Goal: Use online tool/utility

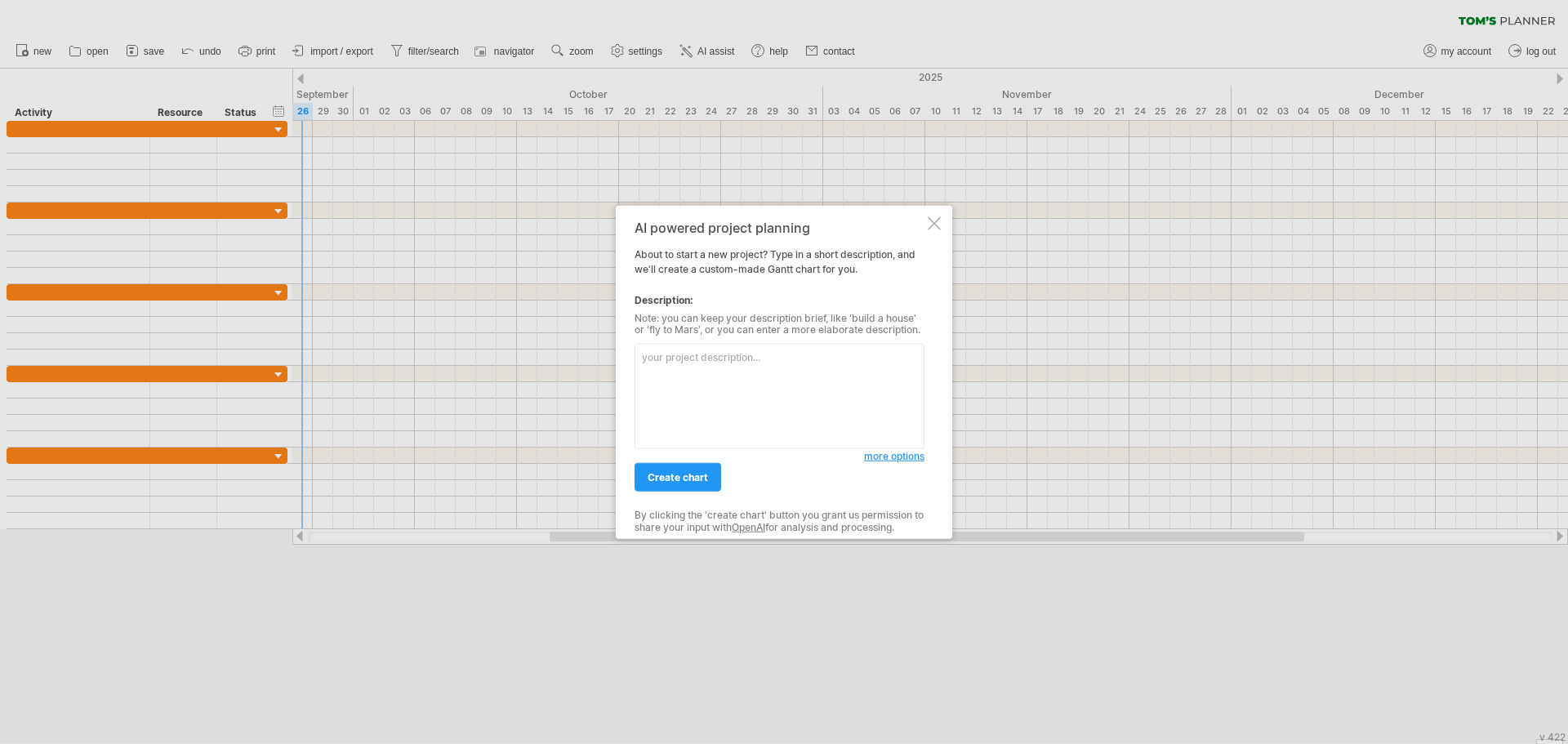
click at [726, 388] on textarea at bounding box center [779, 397] width 290 height 106
click at [786, 393] on textarea at bounding box center [779, 397] width 290 height 106
type textarea "ㄗ"
type textarea "d"
type textarea "a"
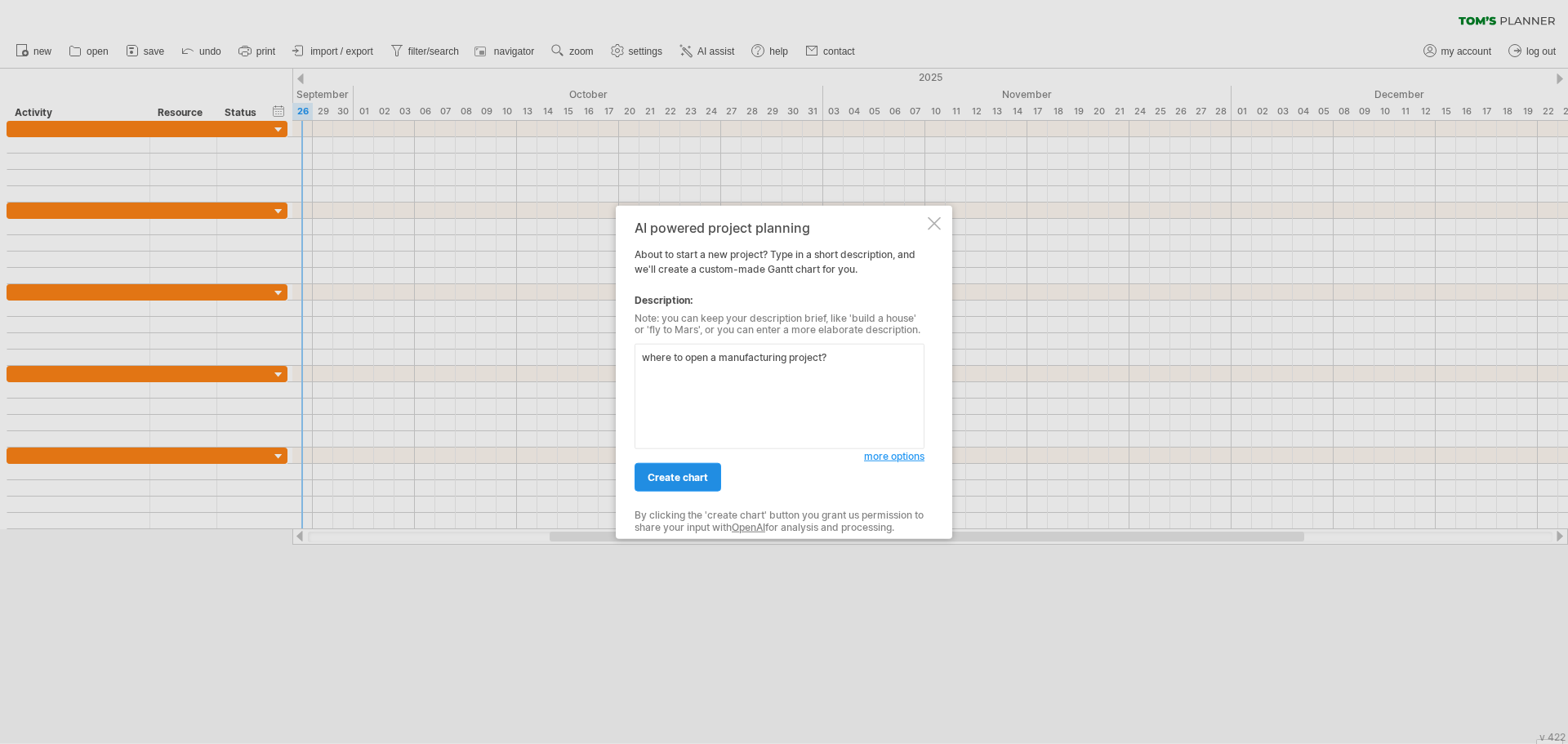
type textarea "where to open a manufacturing project?"
click at [695, 481] on span "create chart" at bounding box center [677, 477] width 60 height 12
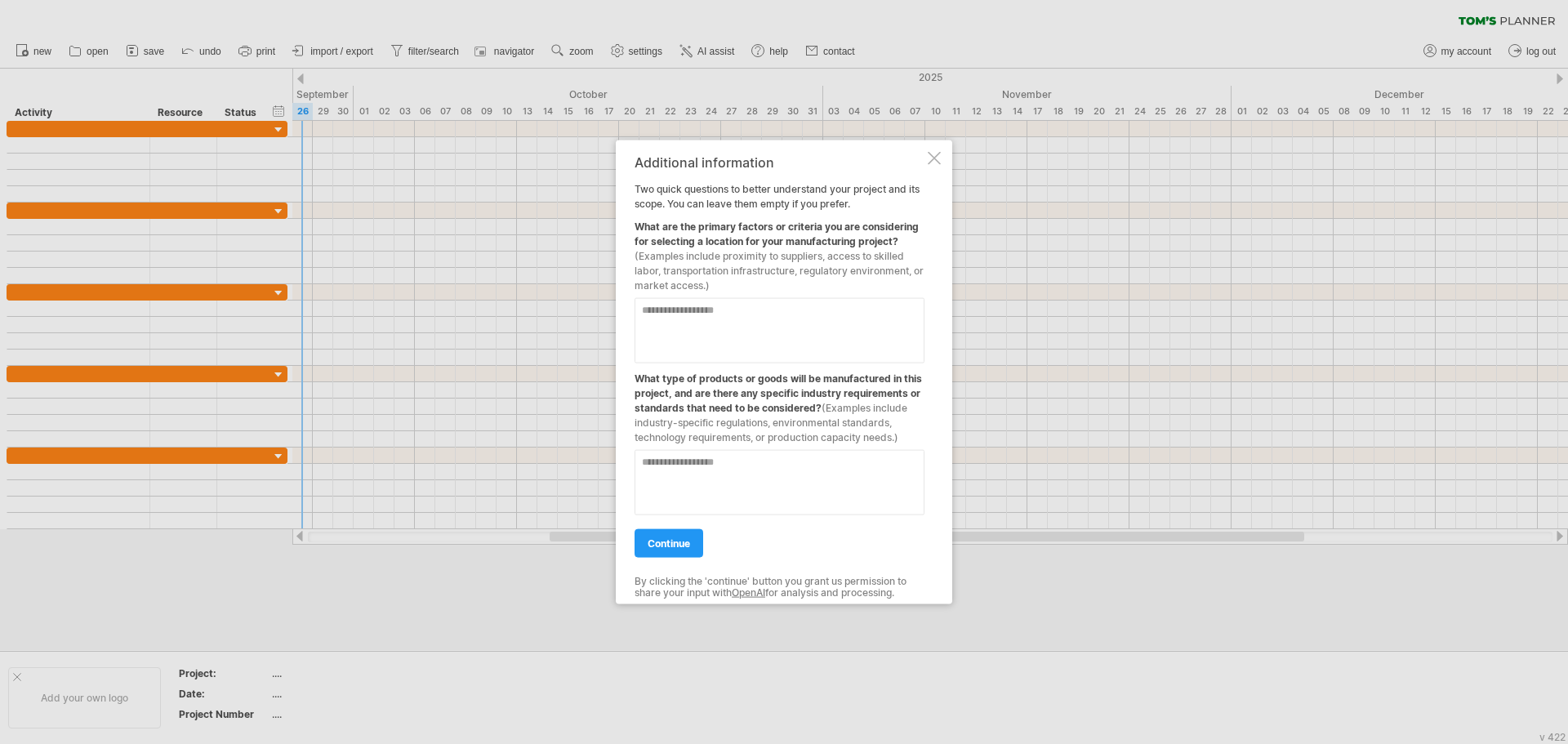
click at [935, 158] on div at bounding box center [934, 157] width 13 height 13
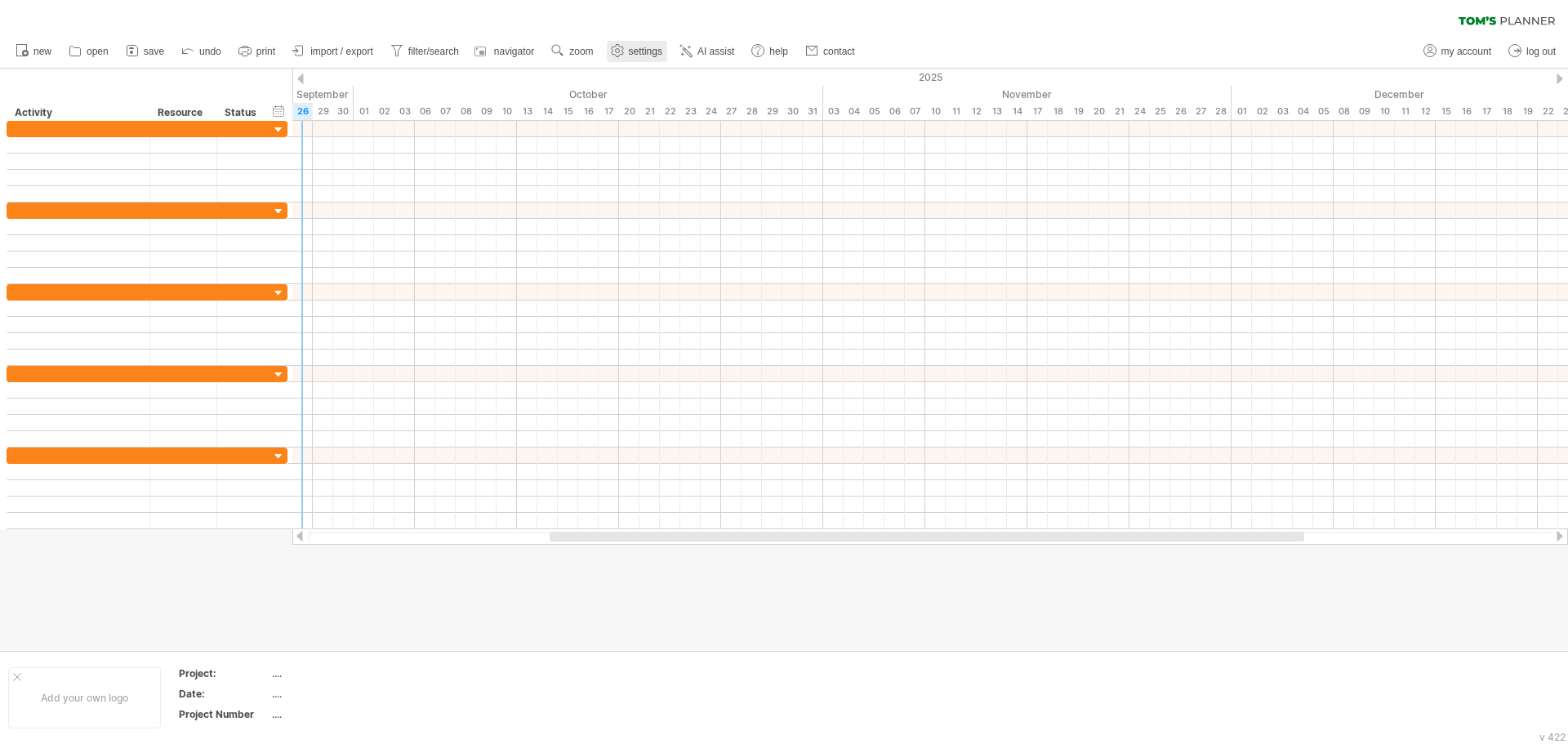
click at [650, 49] on span "settings" at bounding box center [646, 52] width 34 height 12
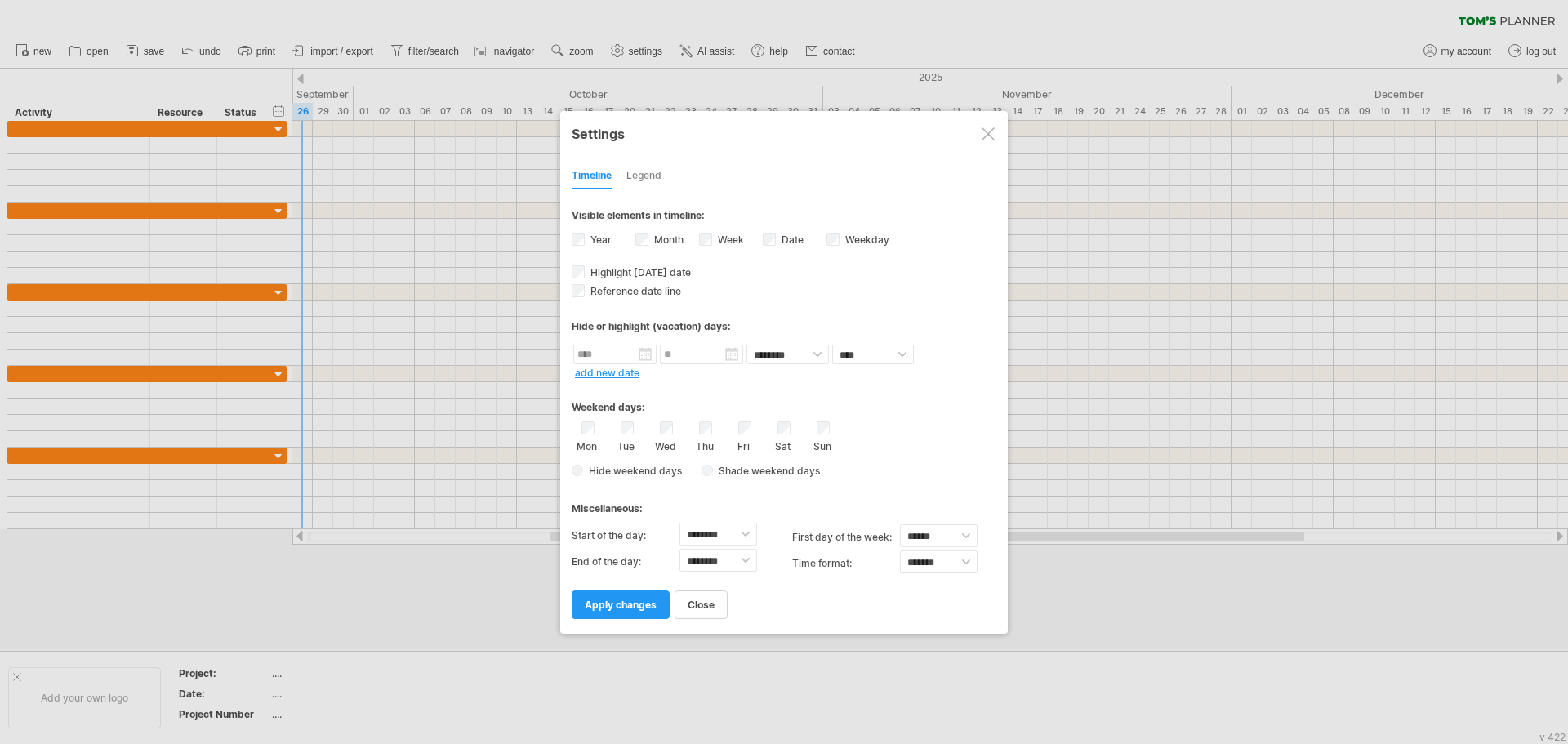
click at [675, 429] on div "Wed" at bounding box center [666, 436] width 20 height 31
click at [712, 433] on div "Thu" at bounding box center [705, 436] width 20 height 31
click at [792, 428] on div "Sat" at bounding box center [784, 436] width 20 height 31
click at [745, 536] on select "******** ******** ******** ******** ******** ******** ******** ******** *******…" at bounding box center [718, 533] width 78 height 23
click at [679, 522] on select "******** ******** ******** ******** ******** ******** ******** ******** *******…" at bounding box center [718, 533] width 78 height 23
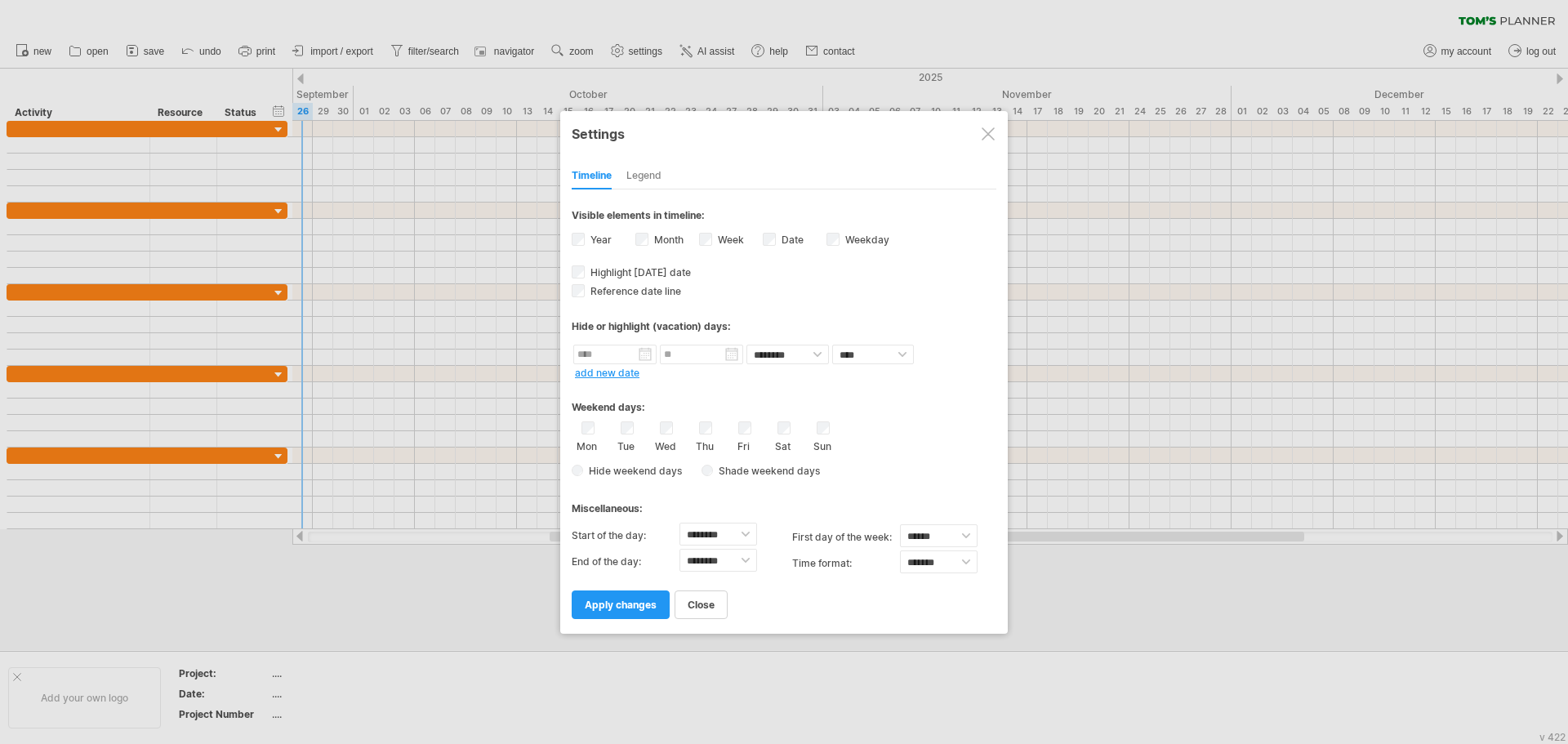
click at [652, 175] on div "Legend" at bounding box center [644, 176] width 36 height 26
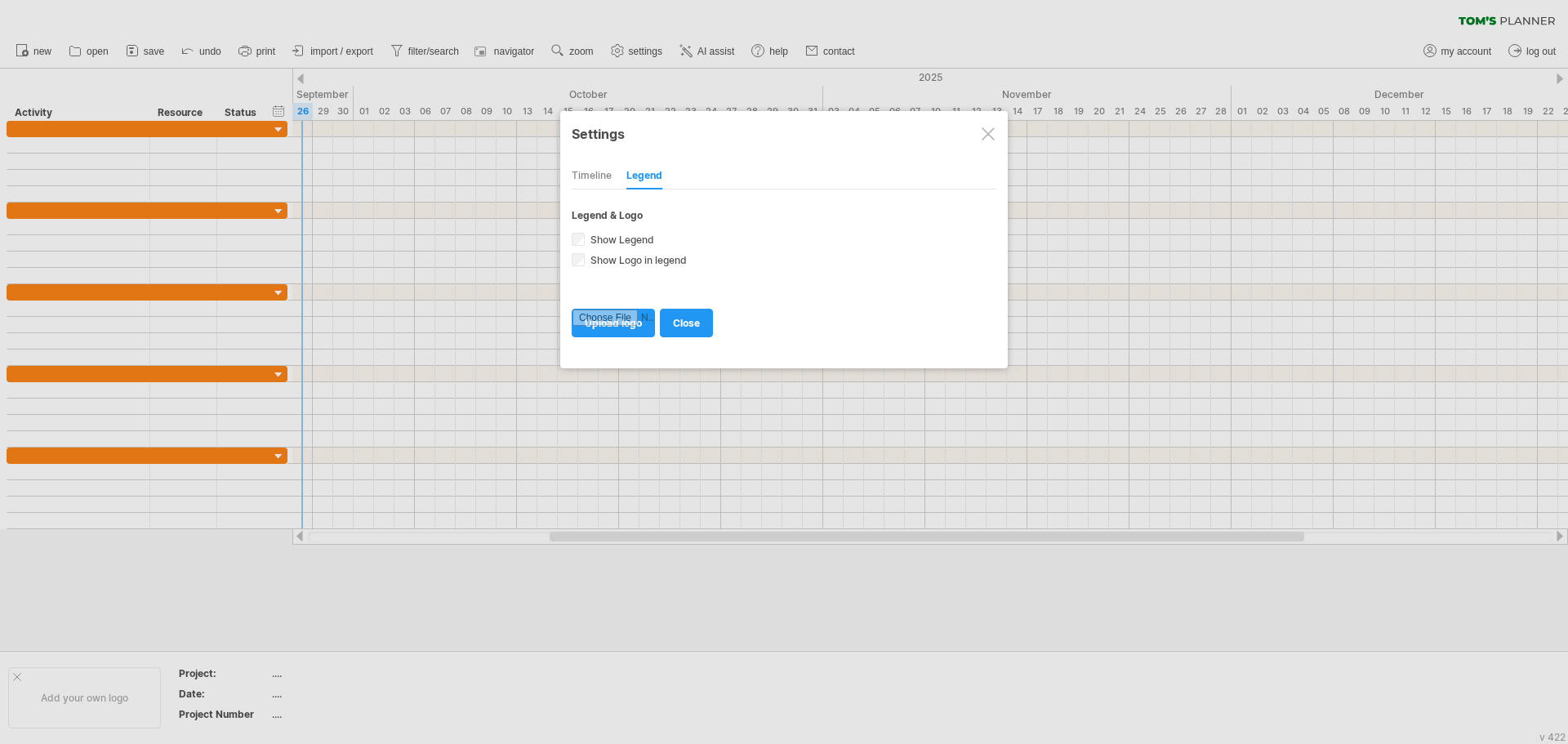
click at [599, 176] on div "Timeline" at bounding box center [591, 176] width 40 height 26
select select "*"
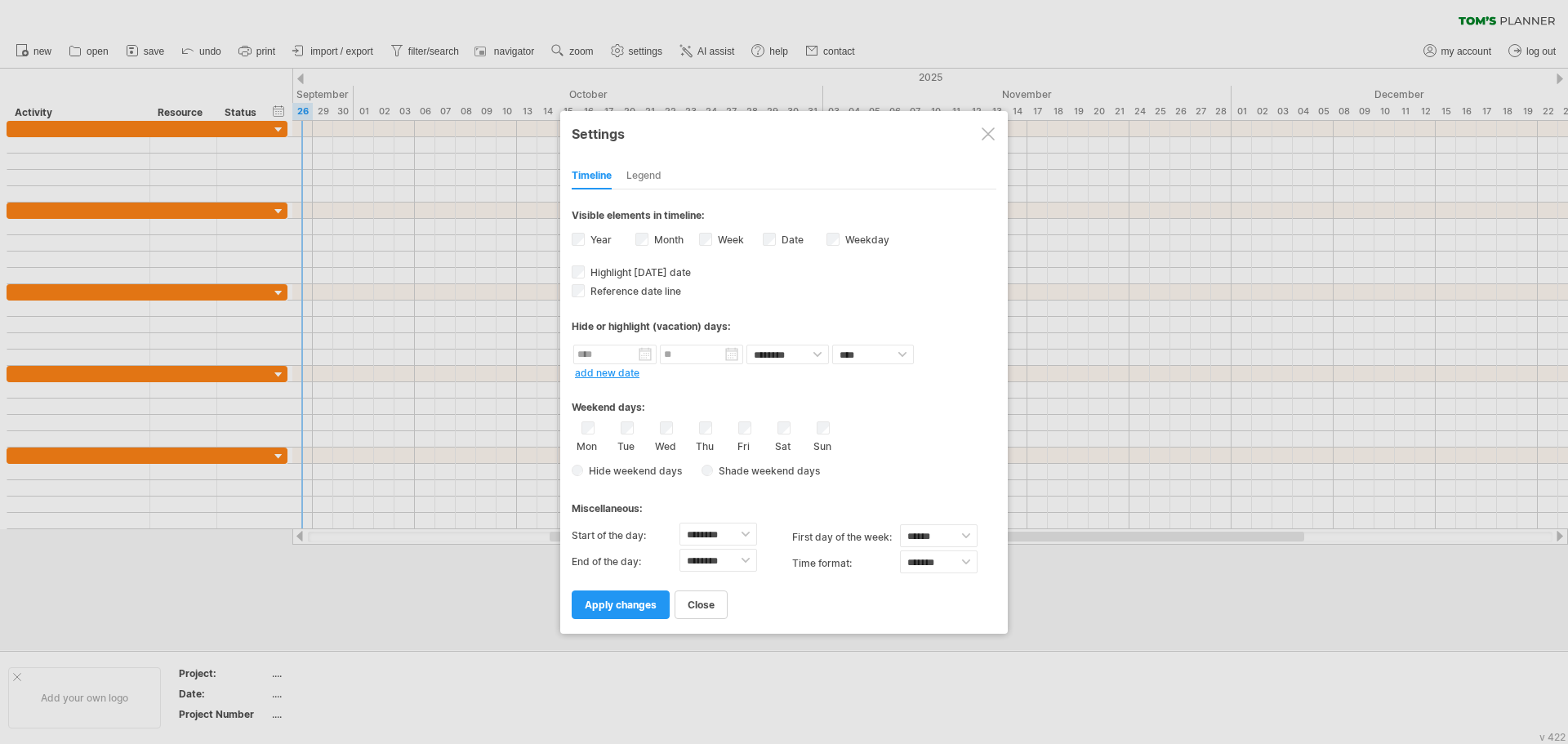
click at [635, 610] on link "apply changes" at bounding box center [621, 604] width 98 height 29
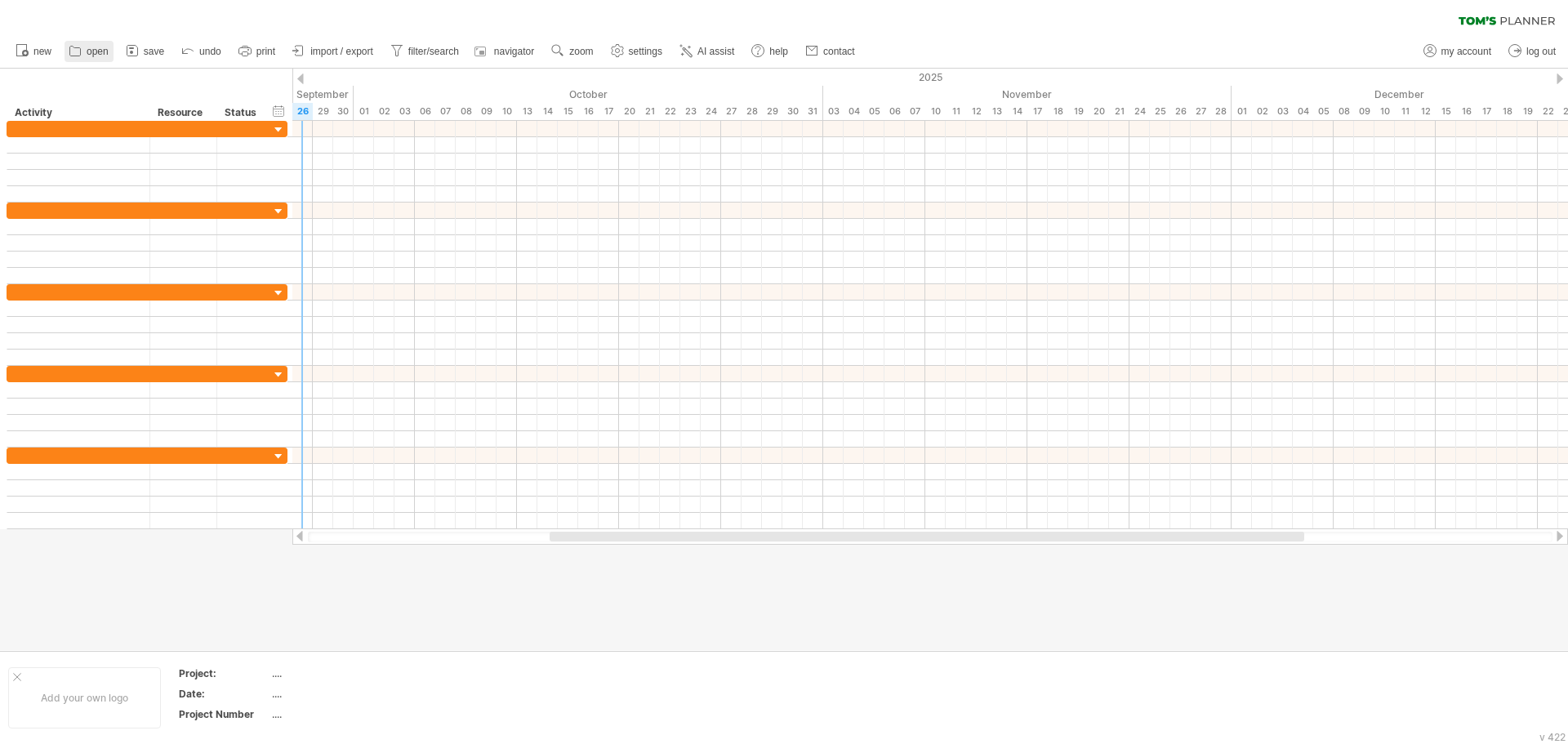
click at [102, 53] on span "open" at bounding box center [97, 52] width 22 height 12
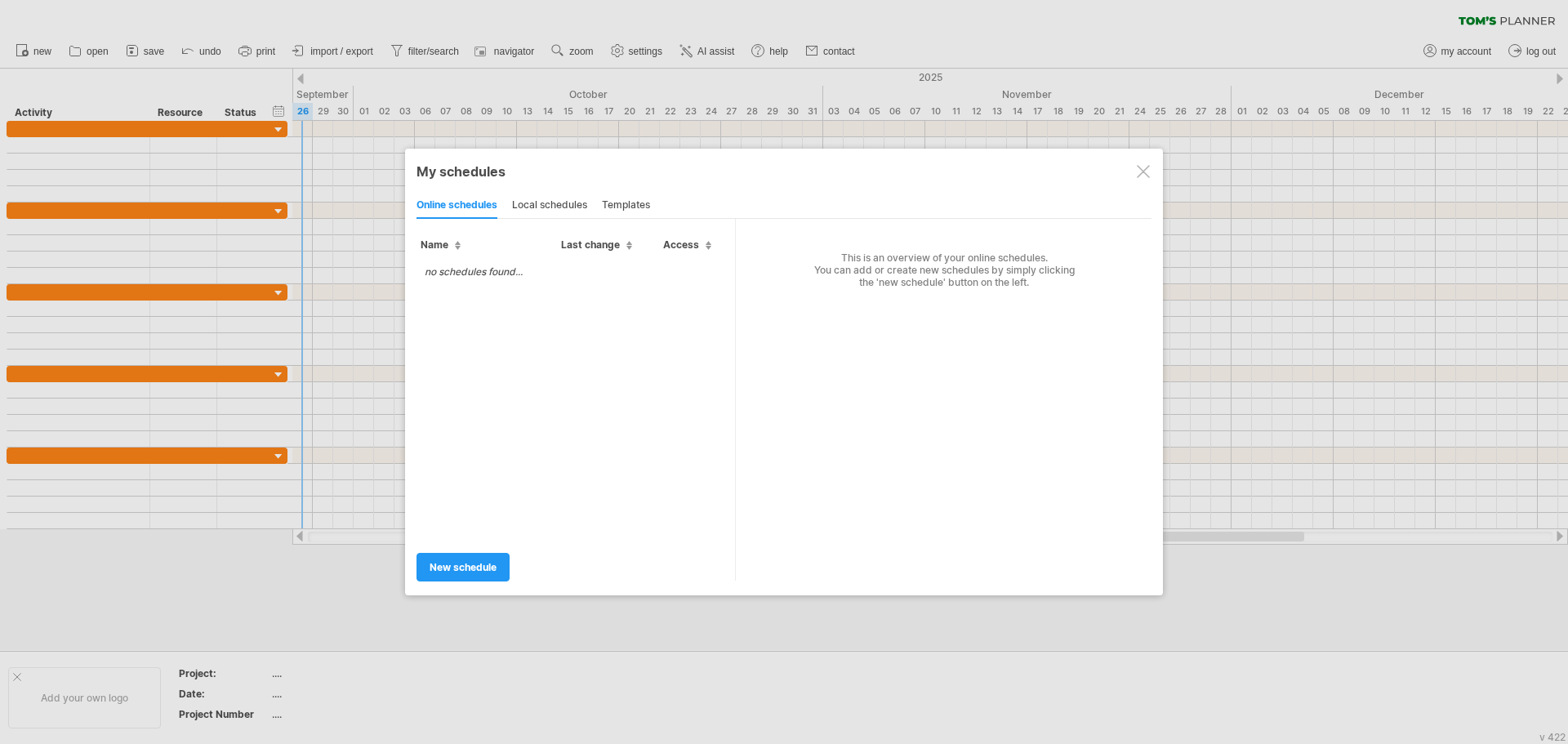
click at [547, 205] on div "local schedules" at bounding box center [550, 205] width 75 height 26
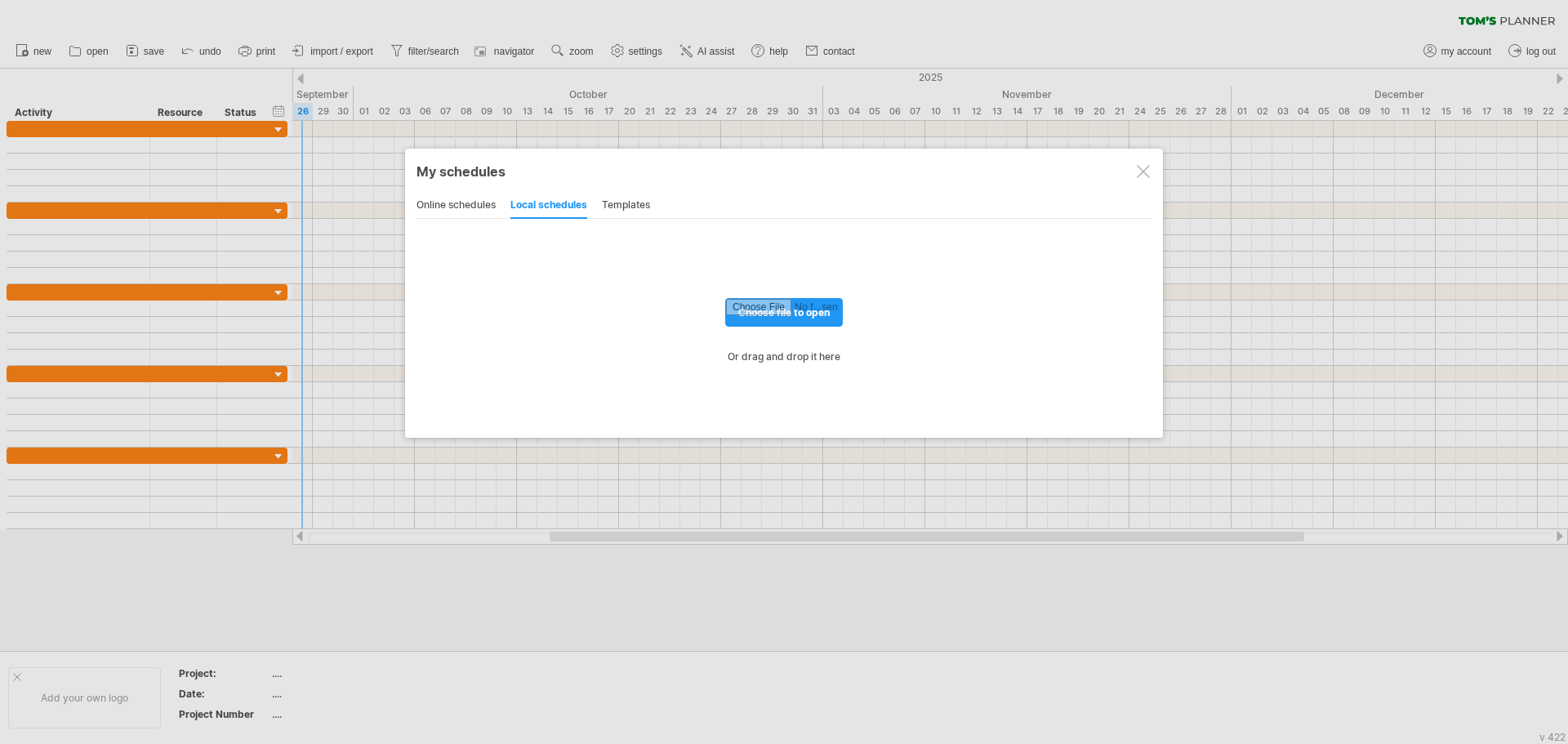
click at [625, 205] on div "templates" at bounding box center [626, 205] width 48 height 26
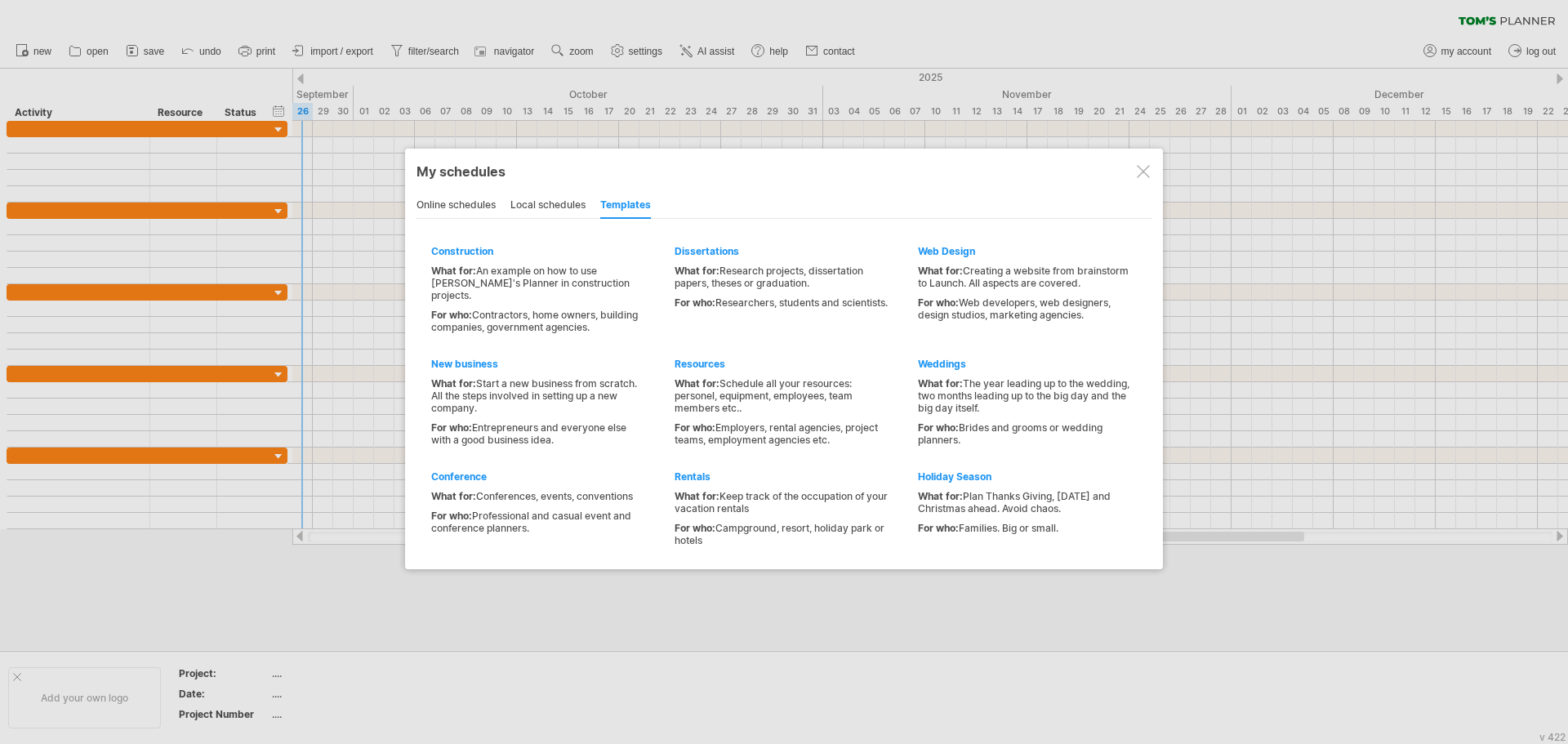
click at [567, 204] on div "local schedules" at bounding box center [548, 205] width 75 height 26
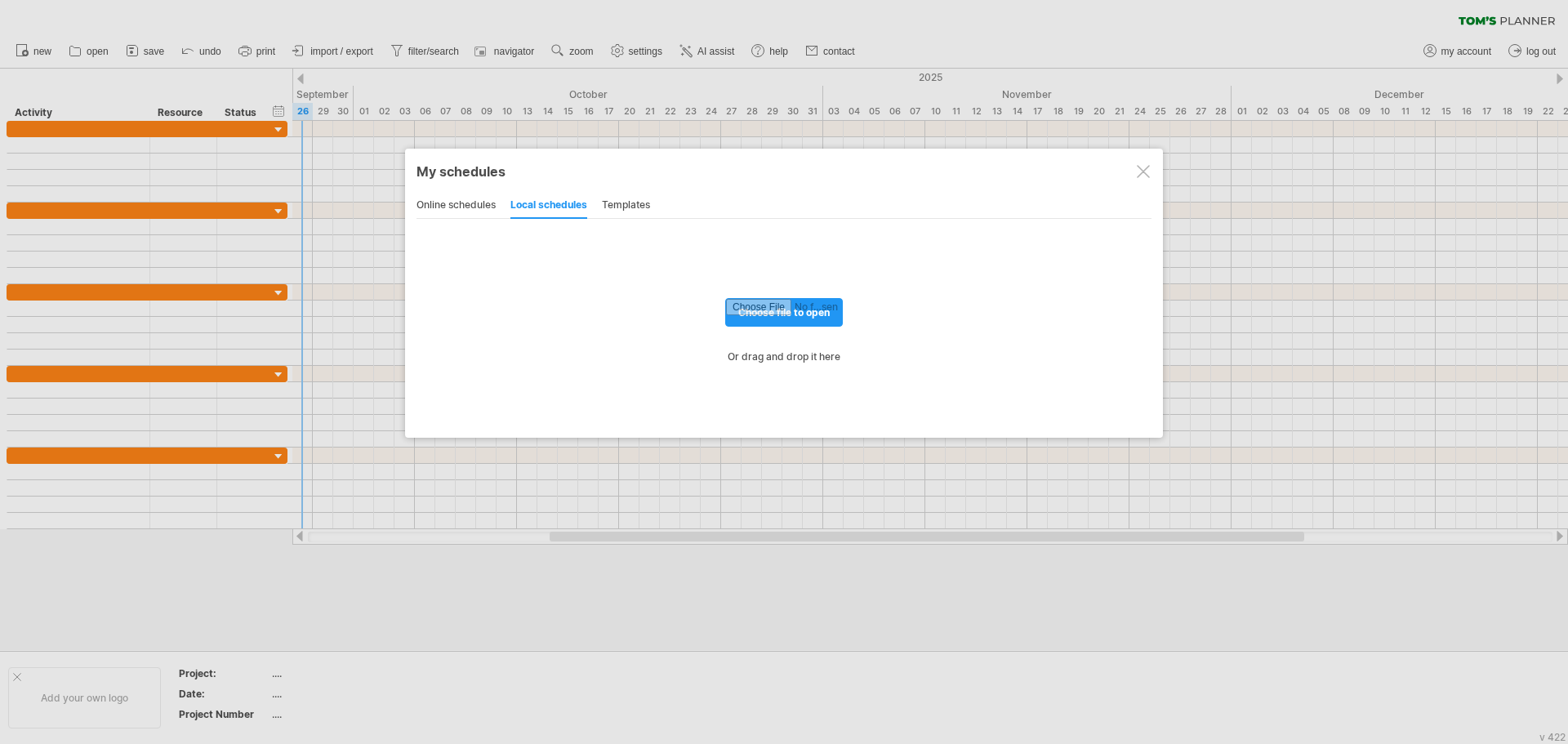
click at [480, 205] on div "online schedules" at bounding box center [457, 205] width 79 height 26
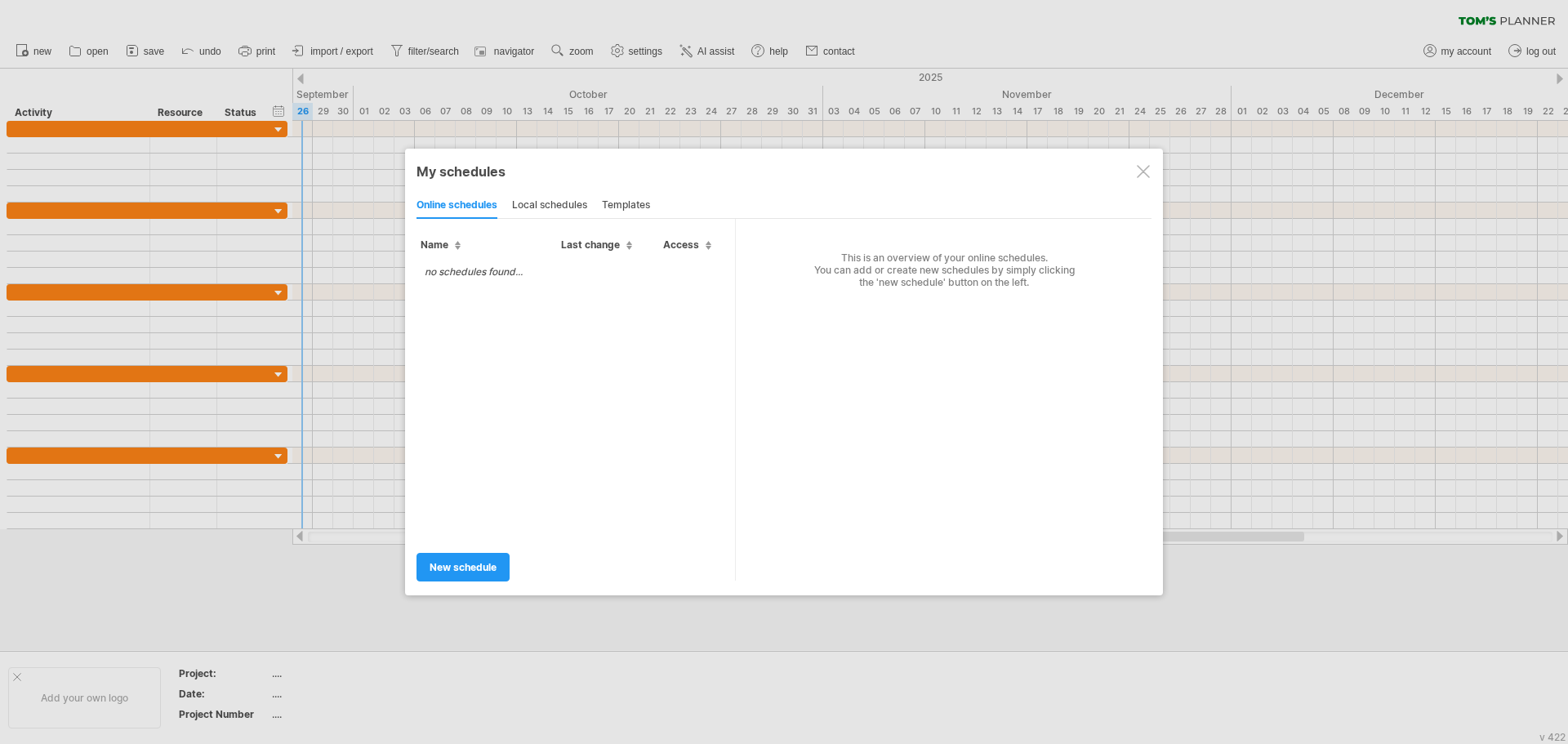
click at [539, 209] on div "local schedules" at bounding box center [550, 205] width 75 height 26
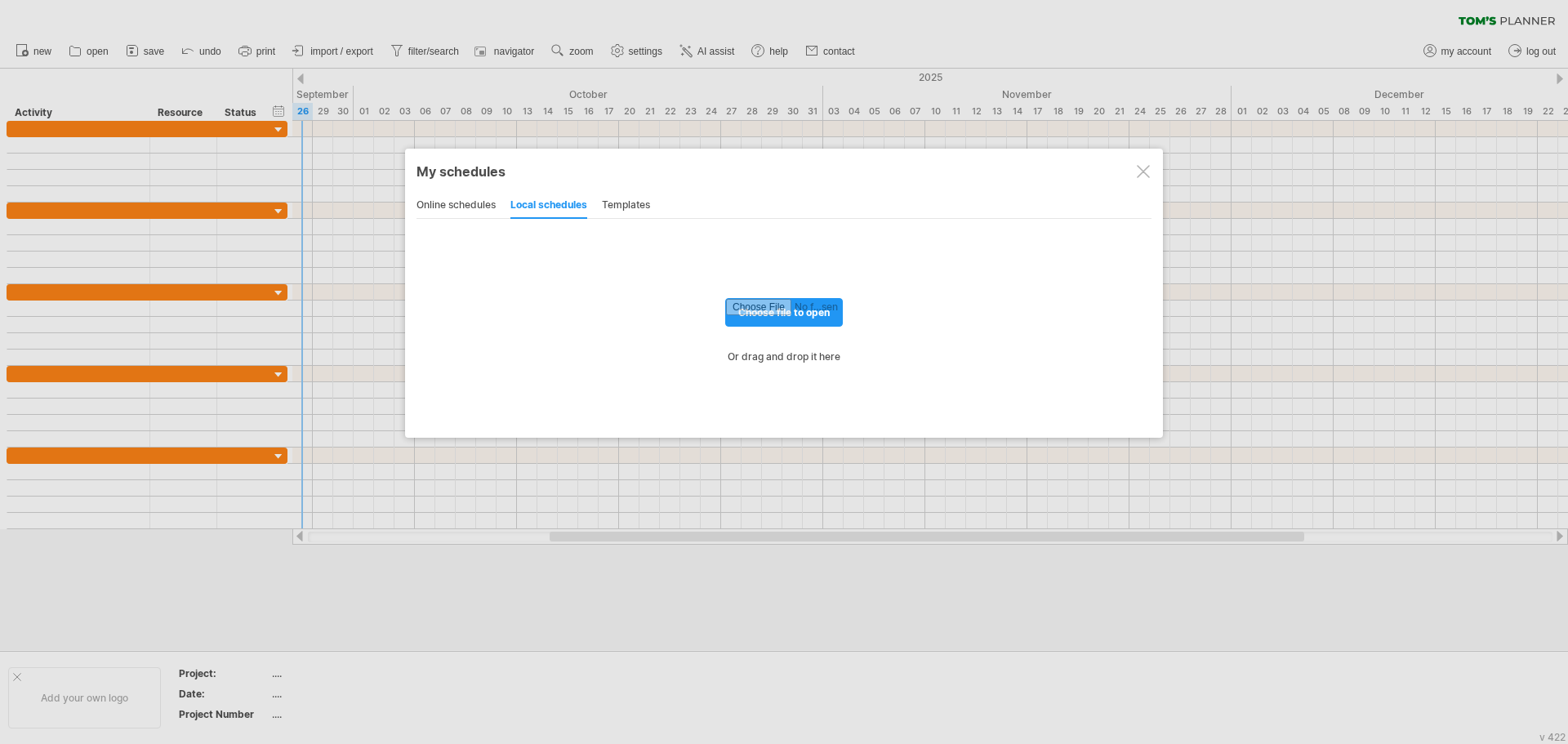
click at [604, 207] on div "templates" at bounding box center [626, 205] width 48 height 26
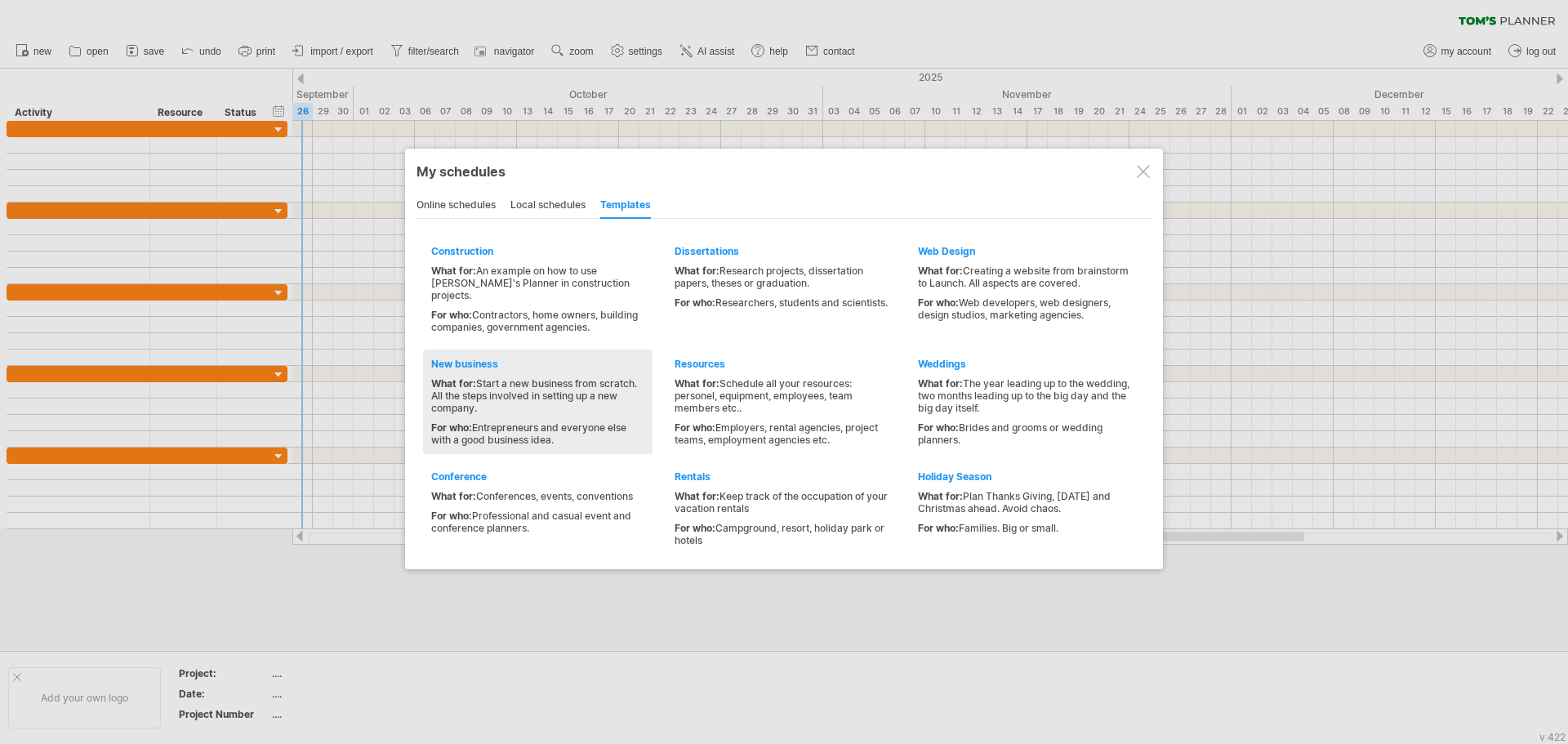
click at [580, 421] on div "For who: Entrepreneurs and everyone else with a good business idea." at bounding box center [538, 433] width 213 height 25
